Goal: Task Accomplishment & Management: Use online tool/utility

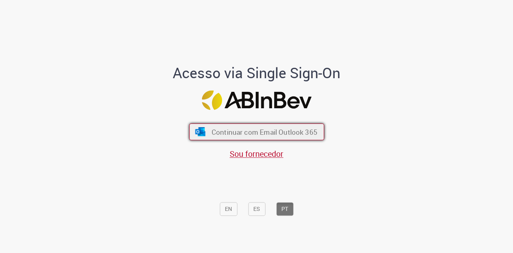
click at [263, 131] on span "Continuar com Email Outlook 365" at bounding box center [264, 131] width 106 height 9
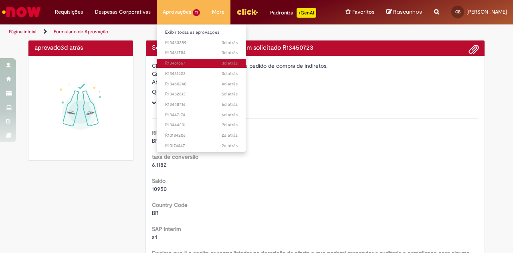
click at [170, 63] on span "3d atrás 3 dias atrás R13461667" at bounding box center [201, 63] width 73 height 6
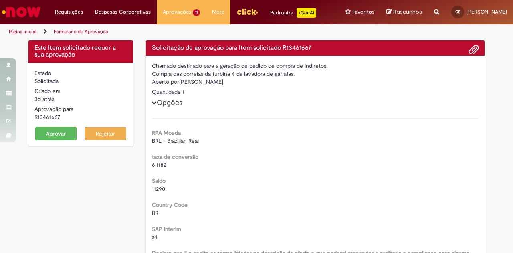
click at [55, 140] on button "Aprovar" at bounding box center [56, 134] width 42 height 14
